Goal: Task Accomplishment & Management: Use online tool/utility

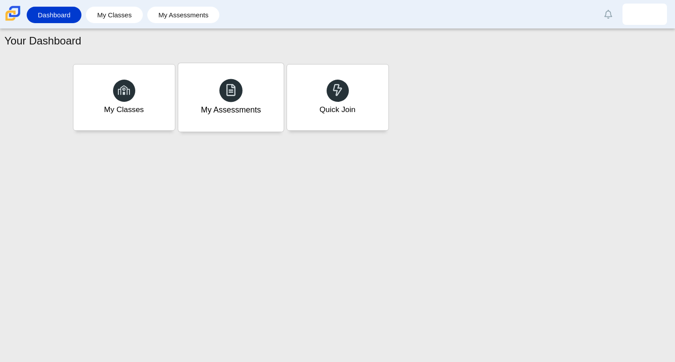
click at [252, 126] on div "My Assessments" at bounding box center [230, 97] width 105 height 69
click at [126, 129] on div "My Classes" at bounding box center [123, 97] width 105 height 69
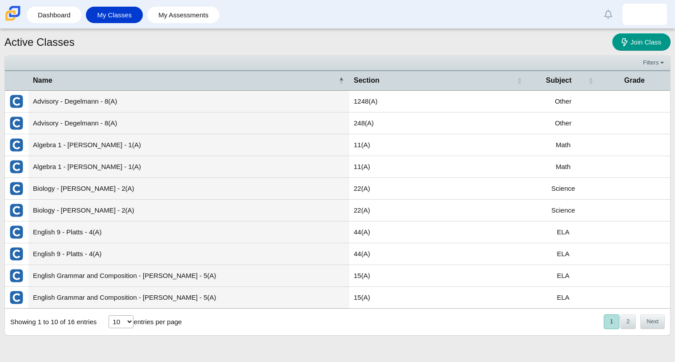
click at [285, 213] on td "Biology - [PERSON_NAME] - 2(A)" at bounding box center [188, 211] width 321 height 22
click at [655, 325] on button "Next" at bounding box center [652, 322] width 24 height 15
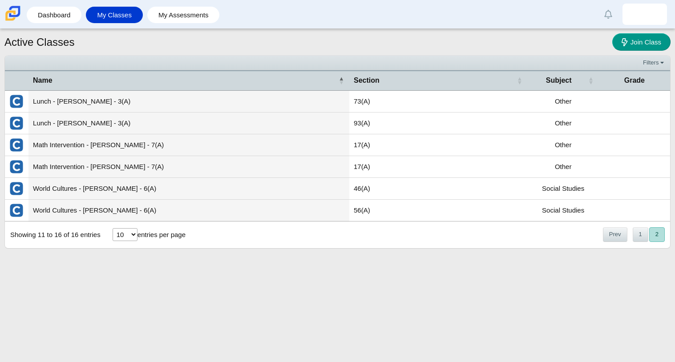
click at [495, 201] on td "56(A)" at bounding box center [438, 211] width 178 height 22
click at [58, 127] on td "Lunch - Miller - 3(A)" at bounding box center [188, 124] width 321 height 22
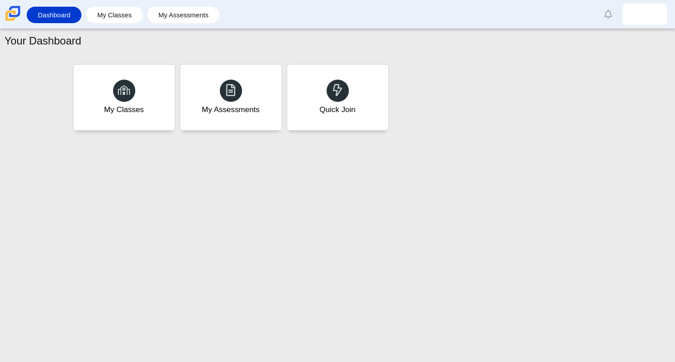
click at [109, 50] on div "Your Dashboard" at bounding box center [337, 41] width 666 height 17
click at [374, 91] on div "Quick Join" at bounding box center [337, 97] width 105 height 69
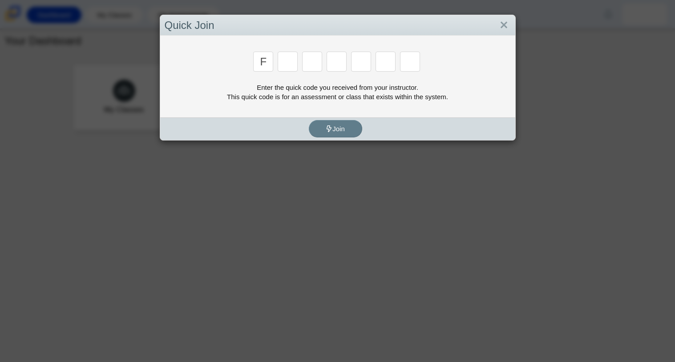
type input "f"
type input "y"
type input "7"
type input "m"
type input "c"
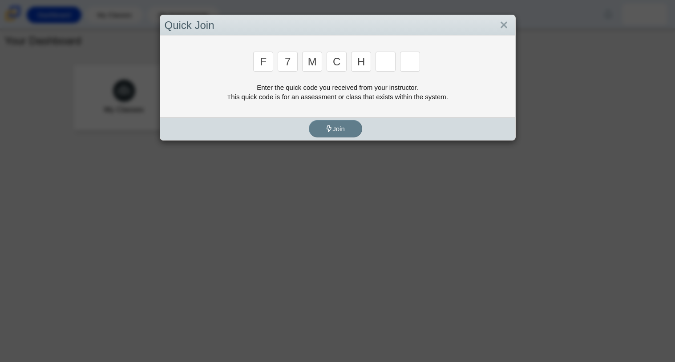
type input "h"
type input "w"
type input "k"
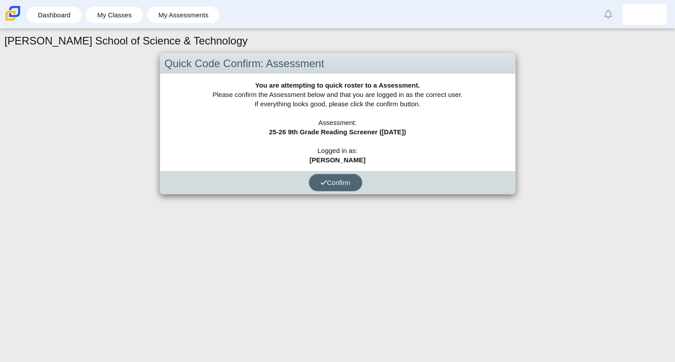
click at [358, 178] on button "Confirm" at bounding box center [335, 182] width 53 height 17
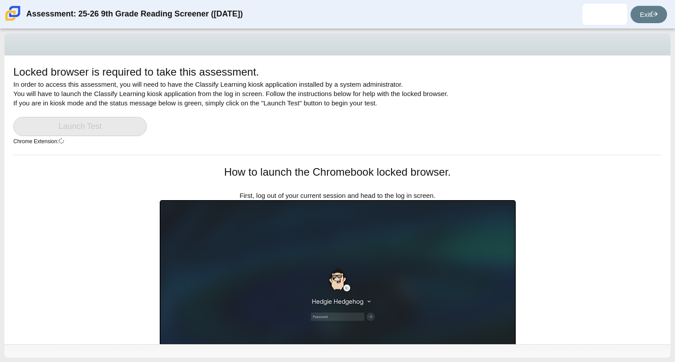
scroll to position [158, 0]
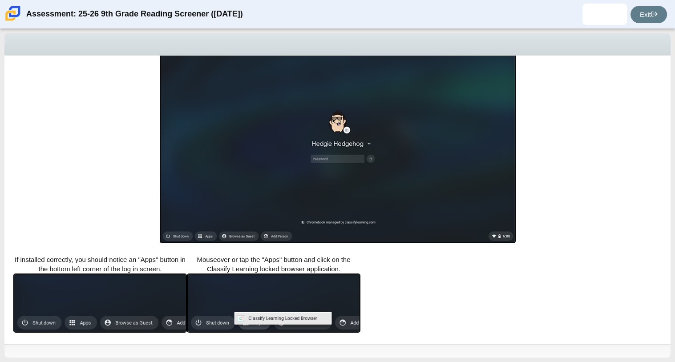
click at [112, 307] on img at bounding box center [100, 303] width 174 height 59
click at [224, 303] on img at bounding box center [274, 303] width 174 height 59
click at [228, 191] on img at bounding box center [338, 142] width 356 height 201
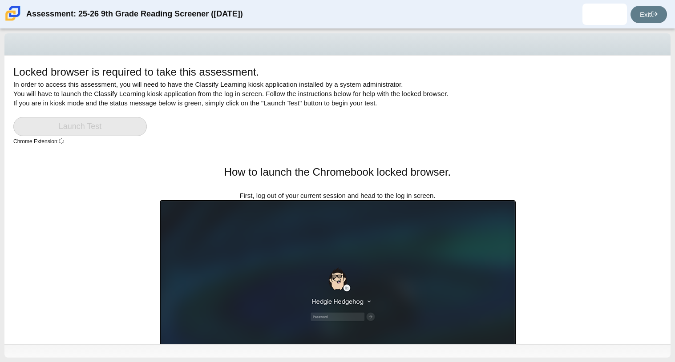
click at [83, 129] on link "Launch Test" at bounding box center [79, 126] width 133 height 19
click at [647, 13] on link "Exit" at bounding box center [649, 14] width 36 height 17
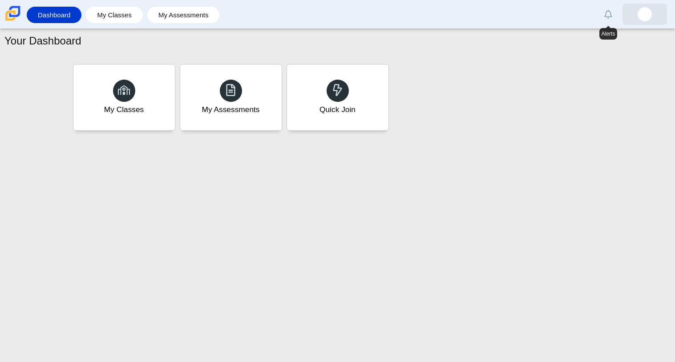
click at [633, 17] on link at bounding box center [645, 14] width 44 height 21
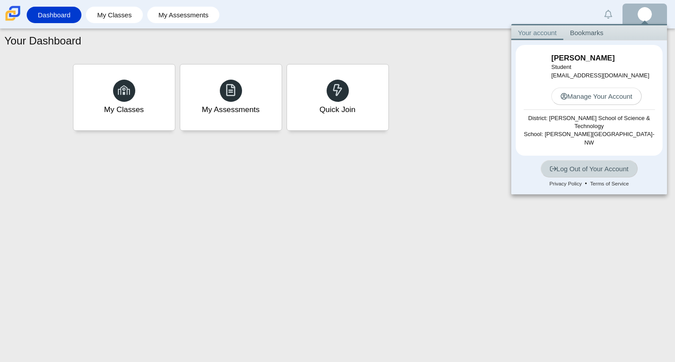
click at [569, 161] on link "Log Out of Your Account" at bounding box center [589, 168] width 97 height 17
